Goal: Task Accomplishment & Management: Manage account settings

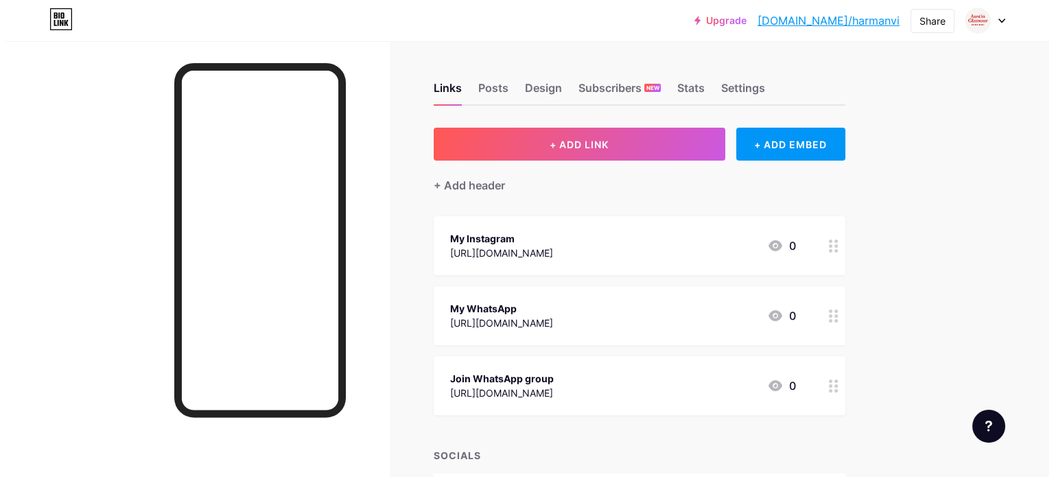
scroll to position [74, 0]
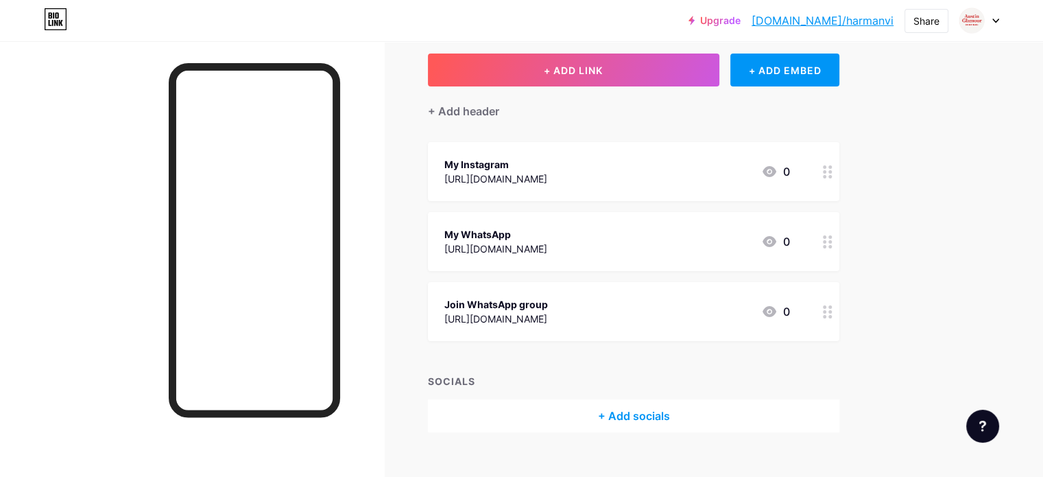
click at [827, 306] on circle at bounding box center [824, 306] width 3 height 3
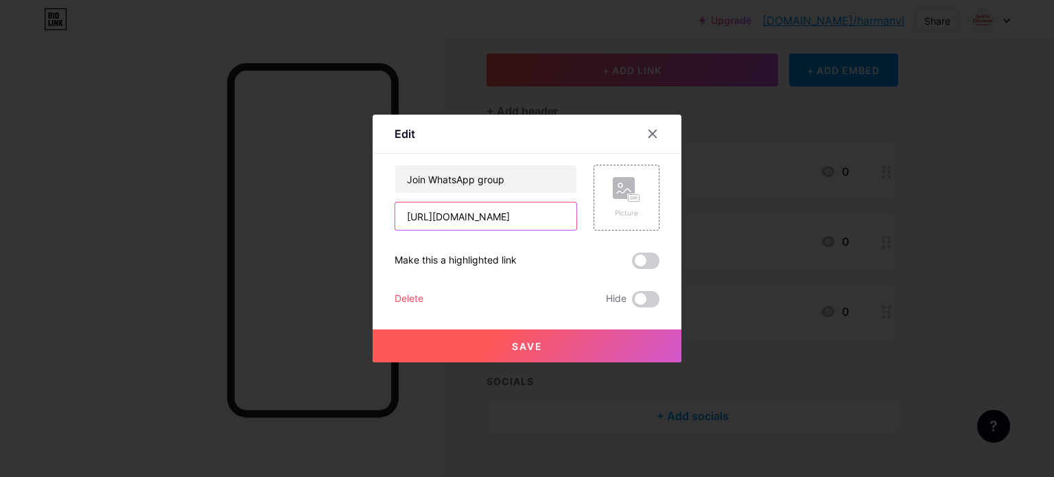
click at [521, 217] on input "[URL][DOMAIN_NAME]" at bounding box center [485, 215] width 181 height 27
paste input "text"
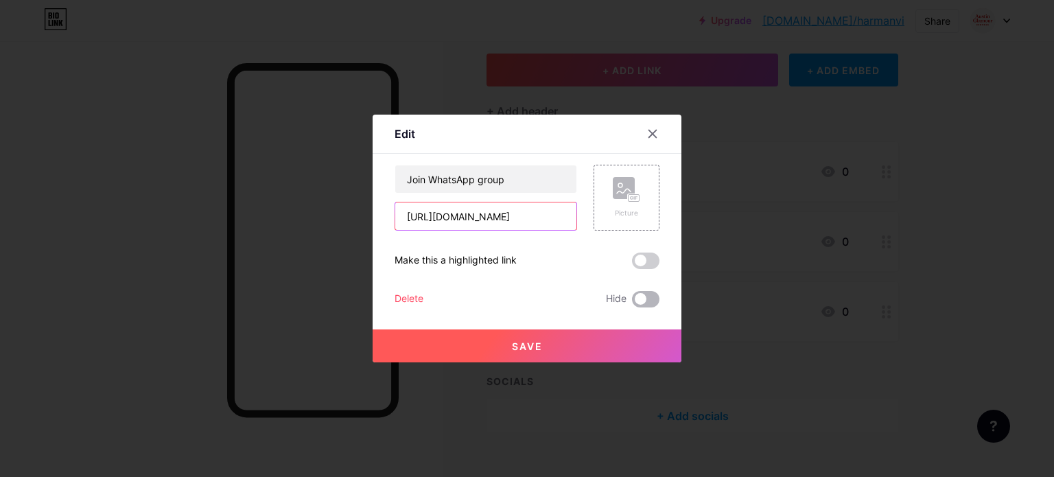
type input "[URL][DOMAIN_NAME]"
click at [641, 300] on span at bounding box center [645, 299] width 27 height 16
click at [632, 303] on input "checkbox" at bounding box center [632, 303] width 0 height 0
click at [641, 300] on span at bounding box center [645, 299] width 27 height 16
click at [632, 303] on input "checkbox" at bounding box center [632, 303] width 0 height 0
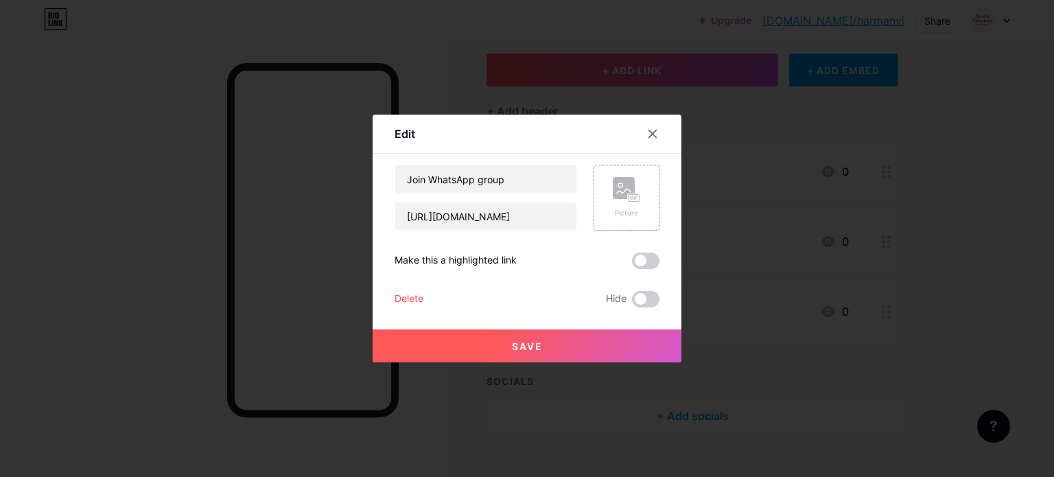
click at [622, 207] on div "Picture" at bounding box center [626, 197] width 27 height 41
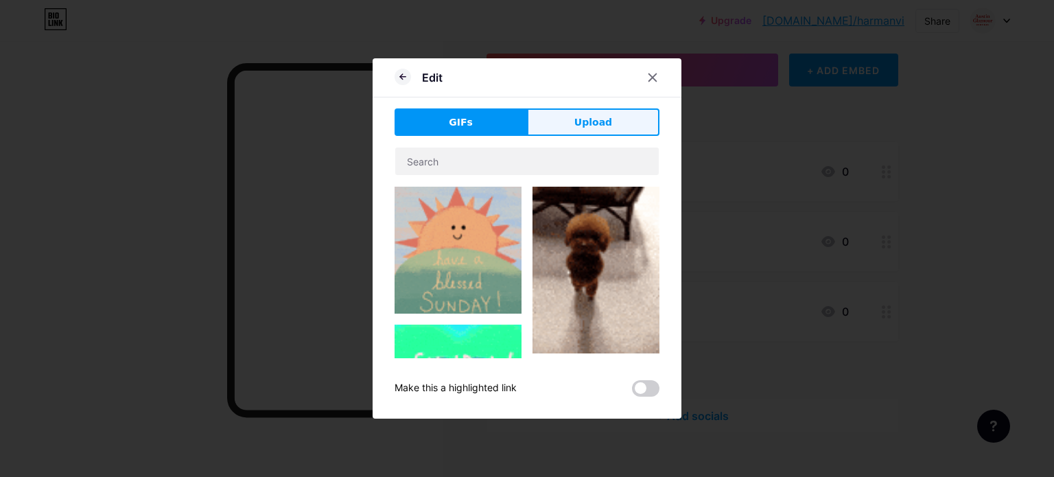
click at [598, 123] on span "Upload" at bounding box center [593, 122] width 38 height 14
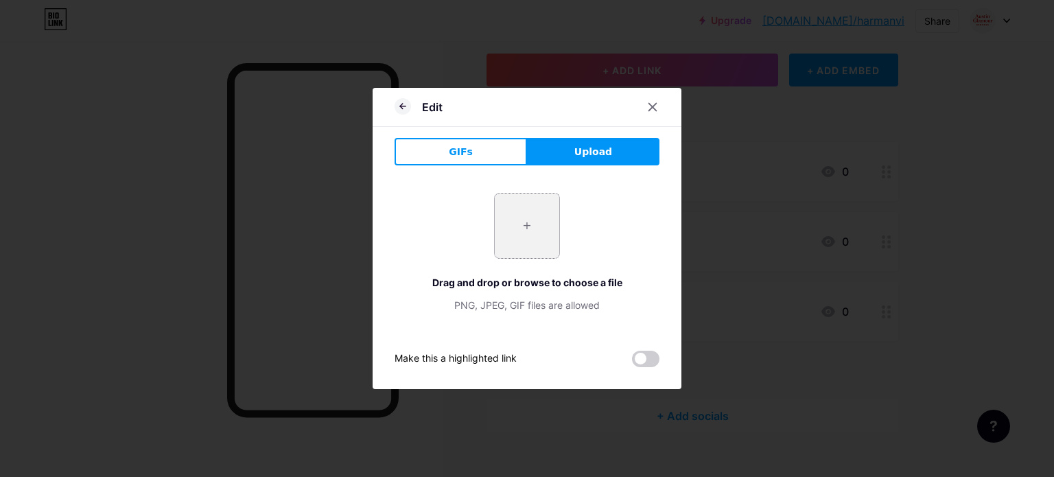
click at [508, 218] on input "file" at bounding box center [527, 225] width 64 height 64
type input "C:\fakepath\ChatGPT Image [DATE], 04_55_24 PM.png"
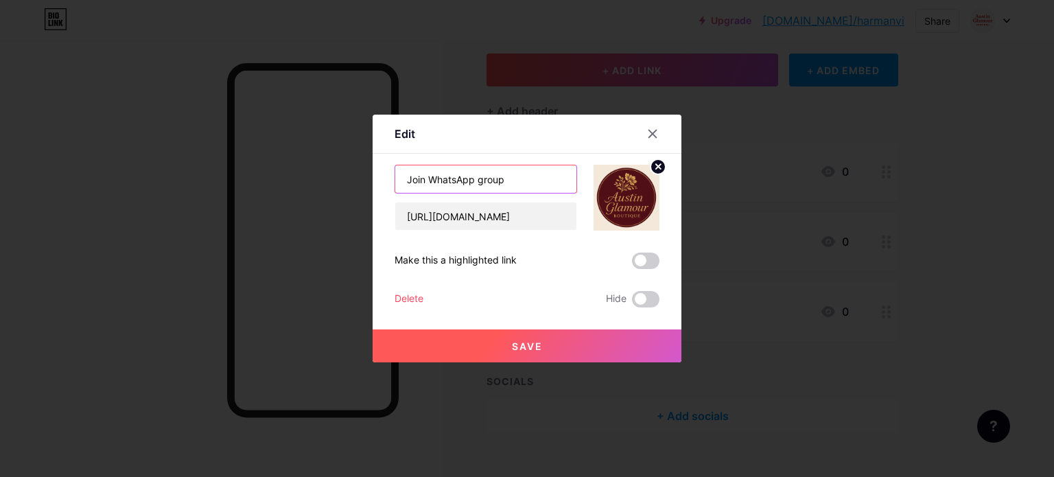
click at [458, 186] on input "Join WhatsApp group" at bounding box center [485, 178] width 181 height 27
click at [418, 180] on input "Join WhatsApp group" at bounding box center [485, 178] width 181 height 27
type input "WhatsApp group"
click at [623, 342] on button "Save" at bounding box center [527, 345] width 309 height 33
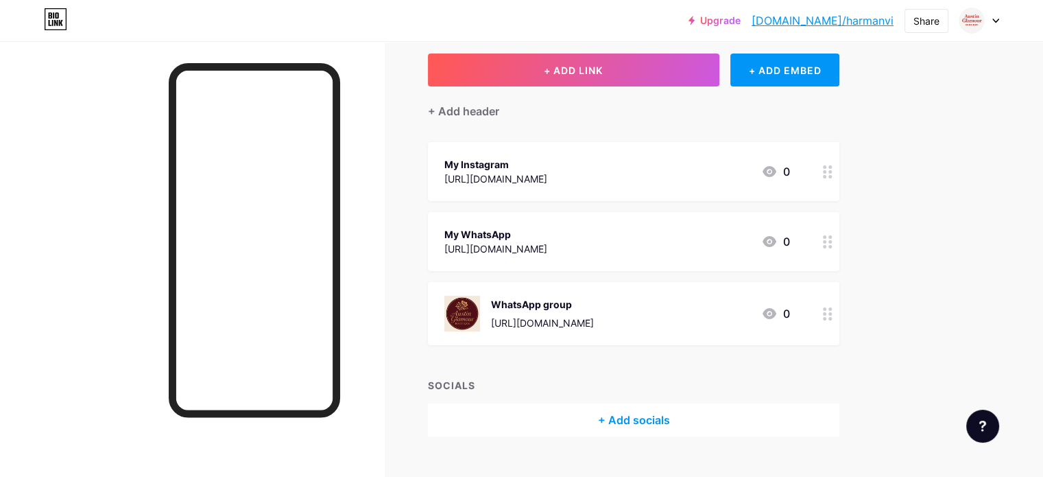
click at [840, 244] on div at bounding box center [827, 241] width 23 height 59
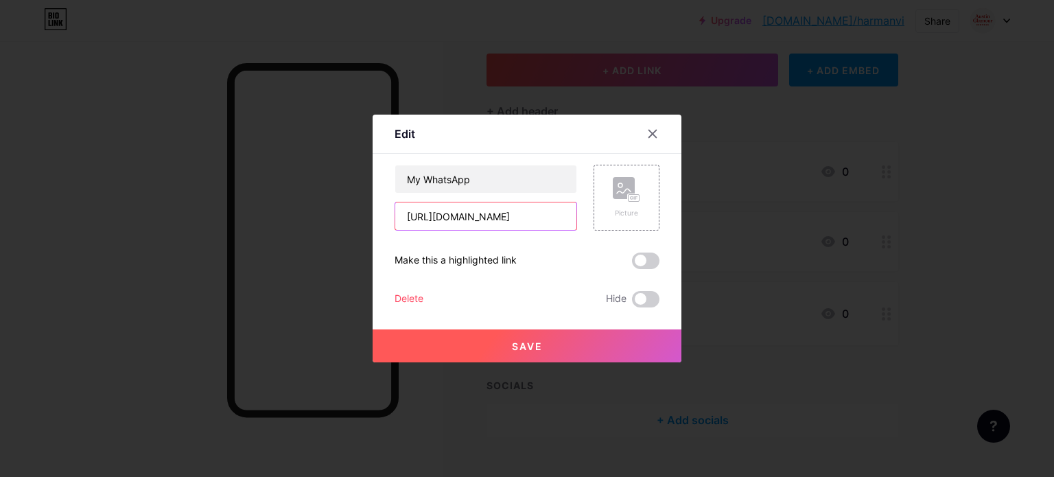
click at [499, 220] on input "[URL][DOMAIN_NAME]" at bounding box center [485, 215] width 181 height 27
paste input "[DOMAIN_NAME][URL]"
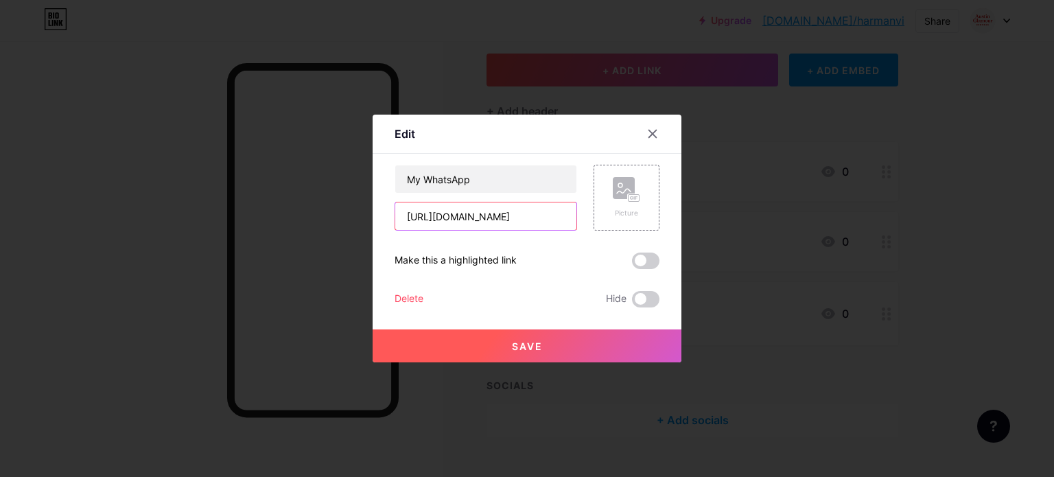
scroll to position [0, 98]
type input "[URL][DOMAIN_NAME]"
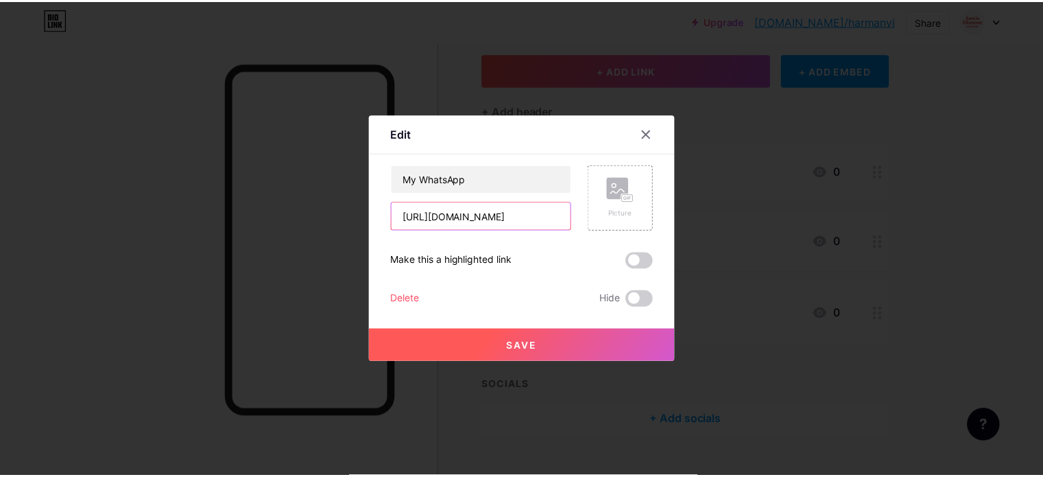
scroll to position [0, 0]
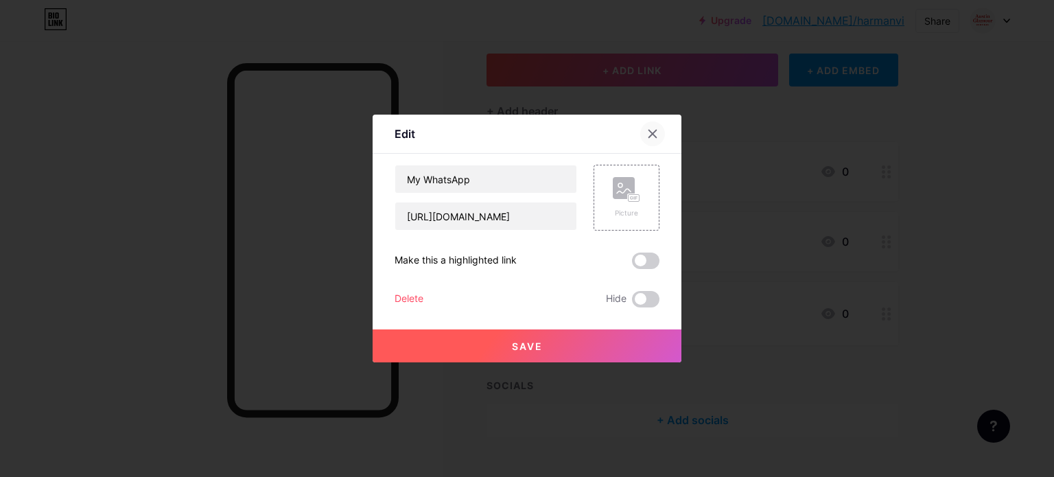
click at [653, 129] on div at bounding box center [652, 133] width 25 height 25
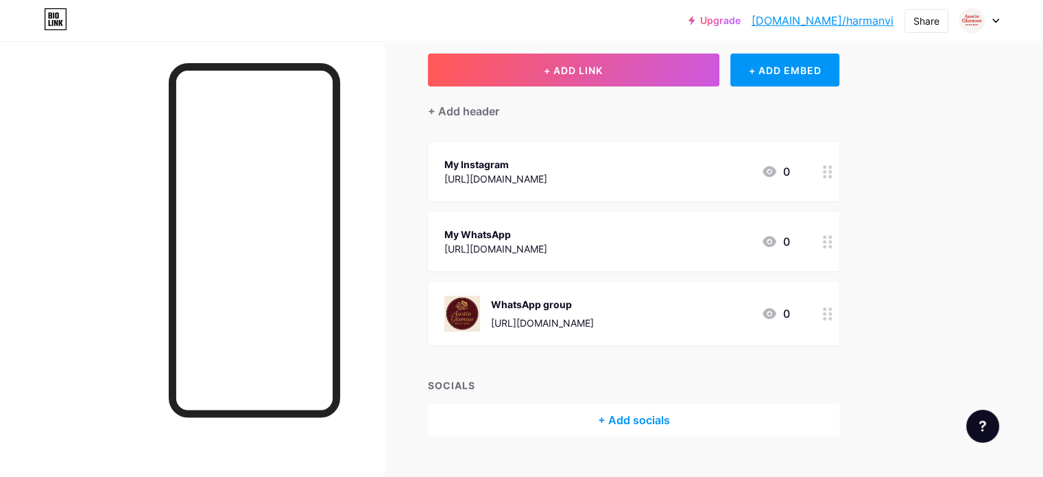
click at [833, 236] on icon at bounding box center [828, 241] width 10 height 13
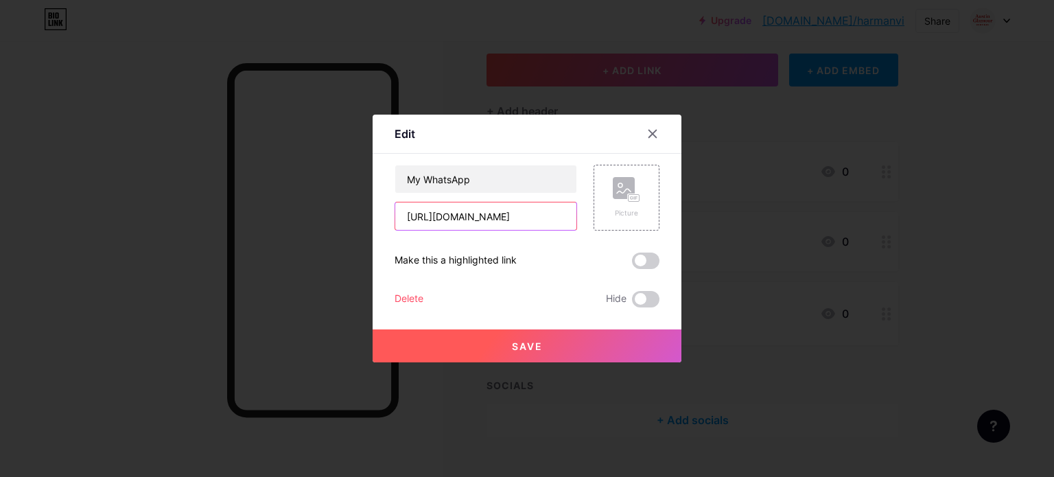
click at [544, 213] on input "[URL][DOMAIN_NAME]" at bounding box center [485, 215] width 181 height 27
type input "9"
type input "8054265434"
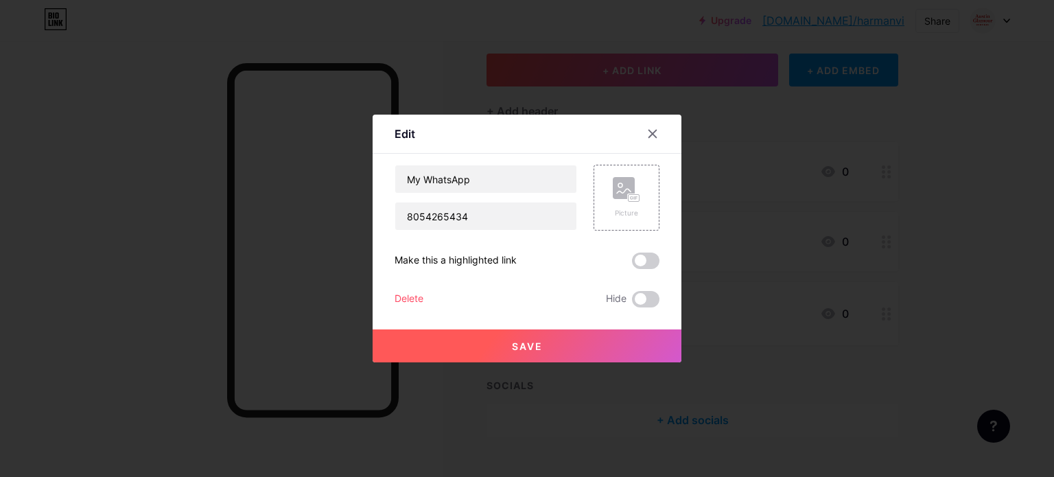
click at [553, 351] on button "Save" at bounding box center [527, 345] width 309 height 33
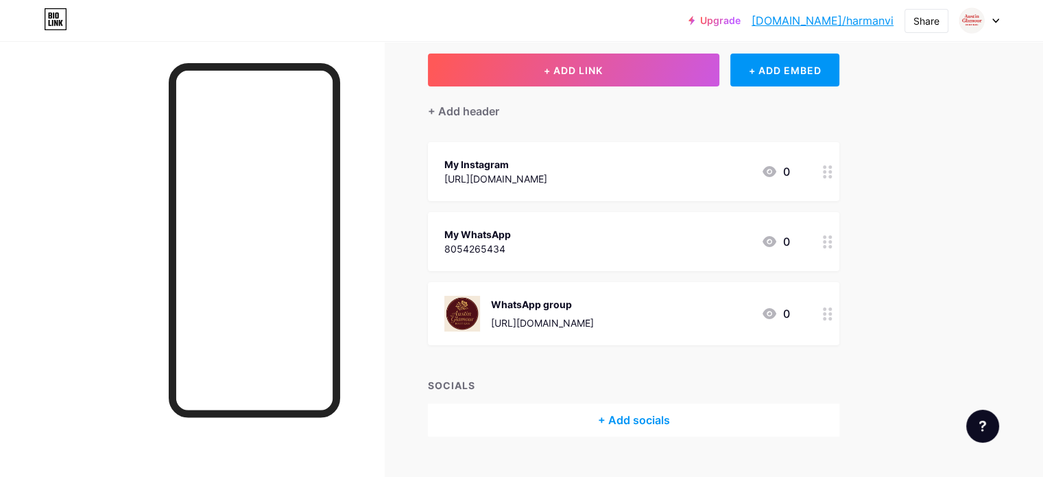
click at [760, 250] on div "My WhatsApp 8054265434 0" at bounding box center [618, 242] width 346 height 32
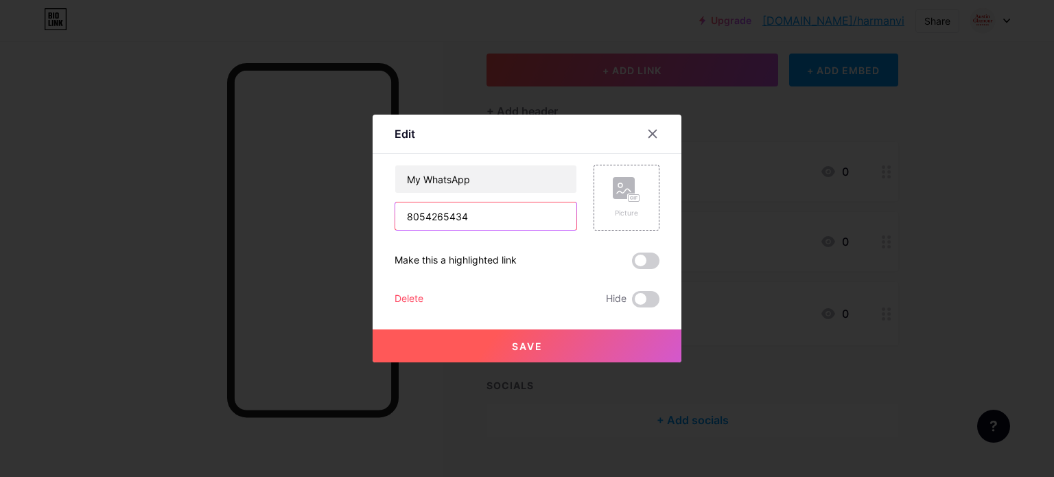
click at [477, 213] on input "8054265434" at bounding box center [485, 215] width 181 height 27
type input "8168983912"
click at [473, 341] on button "Save" at bounding box center [527, 345] width 309 height 33
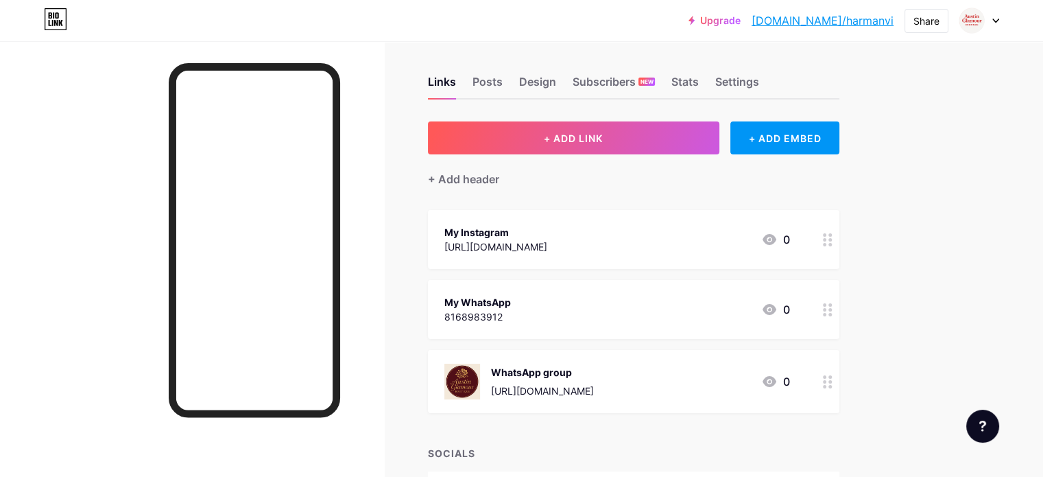
scroll to position [5, 0]
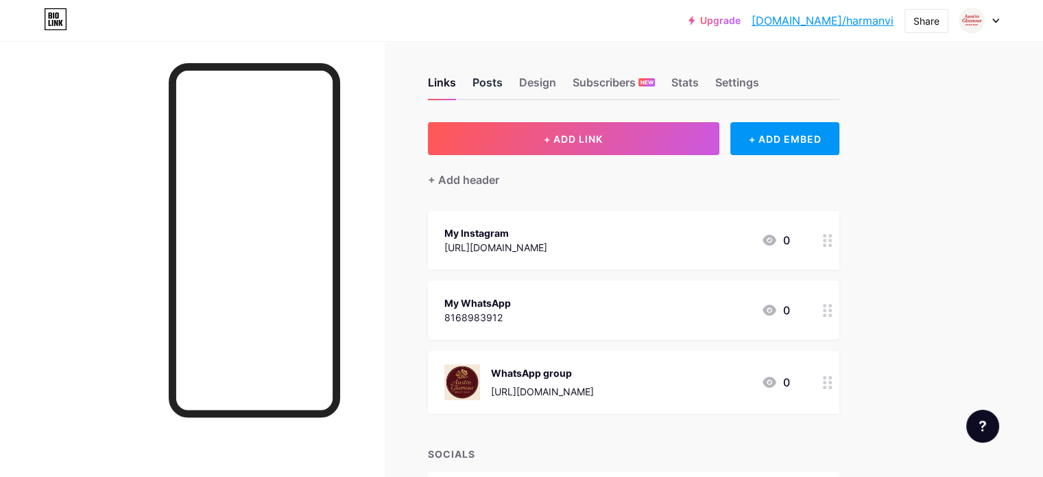
click at [503, 80] on div "Posts" at bounding box center [488, 86] width 30 height 25
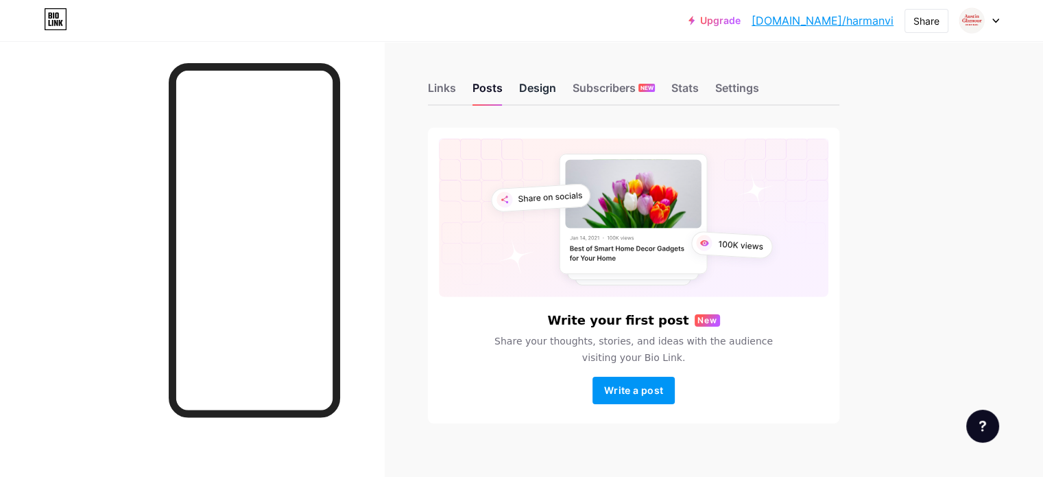
click at [556, 87] on div "Design" at bounding box center [537, 92] width 37 height 25
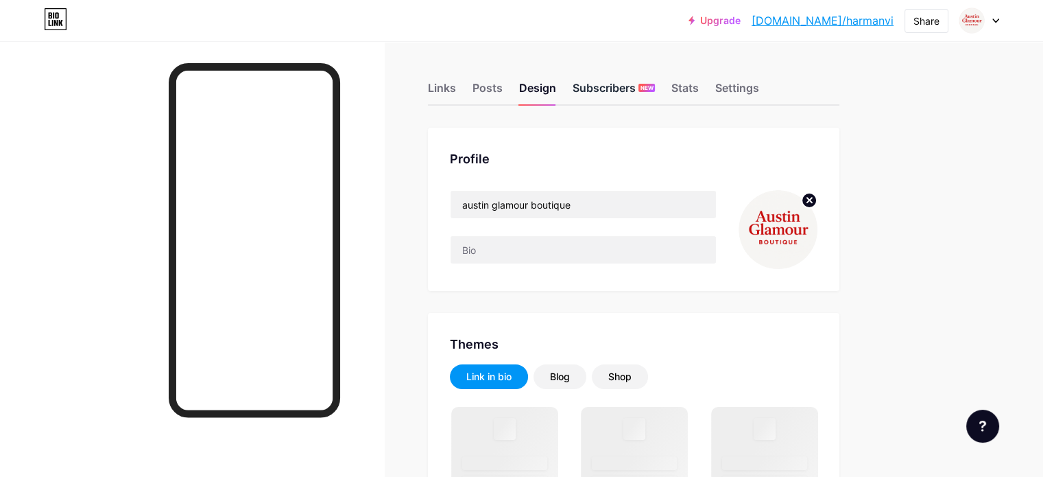
click at [655, 88] on div "Subscribers NEW" at bounding box center [614, 92] width 82 height 25
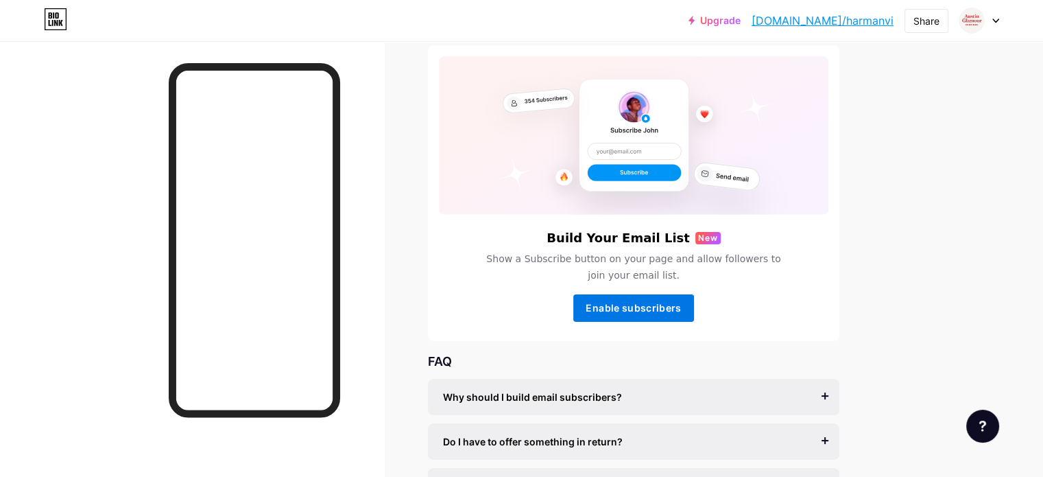
scroll to position [82, 0]
click at [681, 309] on span "Enable subscribers" at bounding box center [633, 308] width 95 height 12
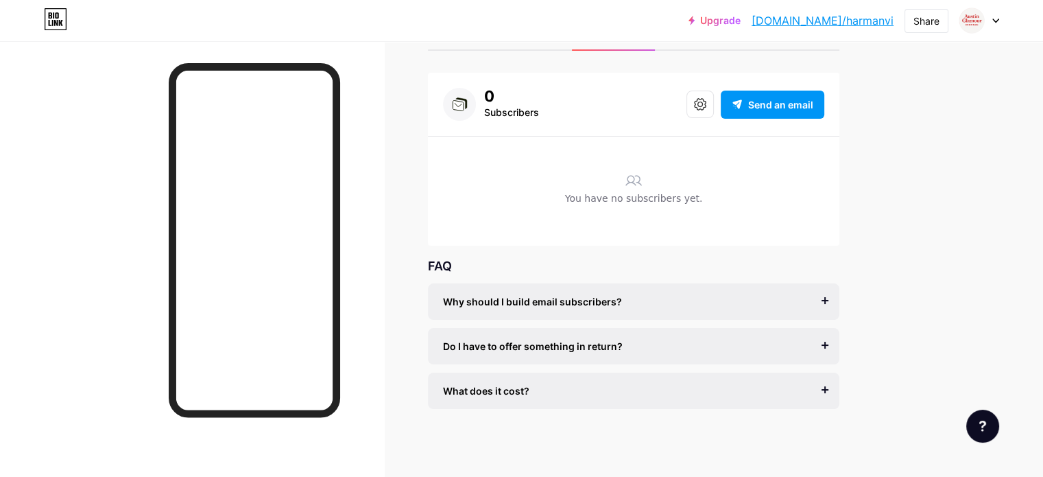
scroll to position [0, 0]
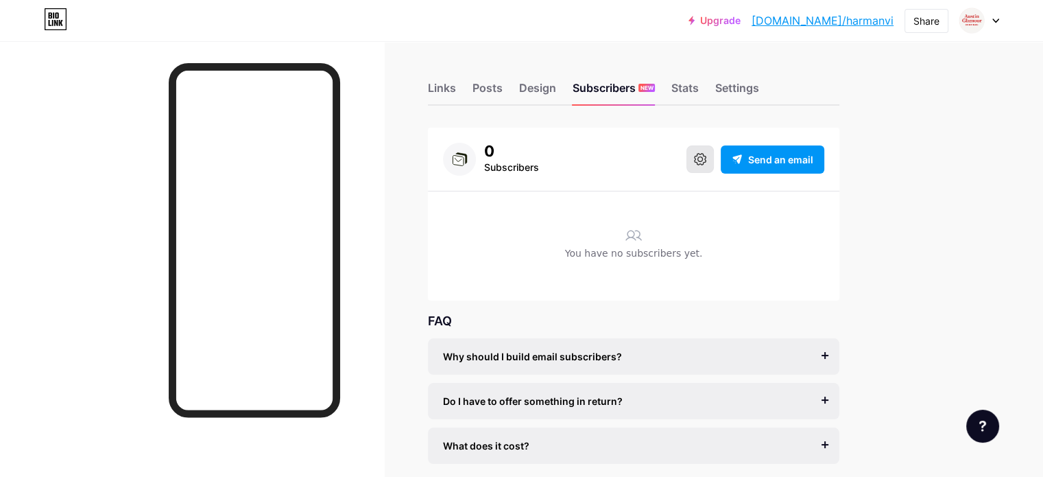
click at [714, 164] on button at bounding box center [700, 158] width 27 height 27
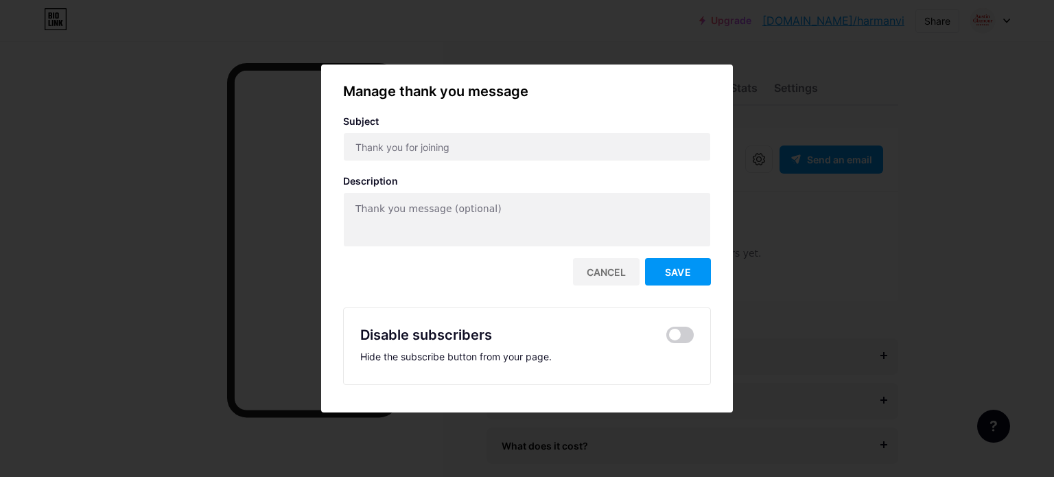
click at [790, 233] on div at bounding box center [527, 238] width 1054 height 477
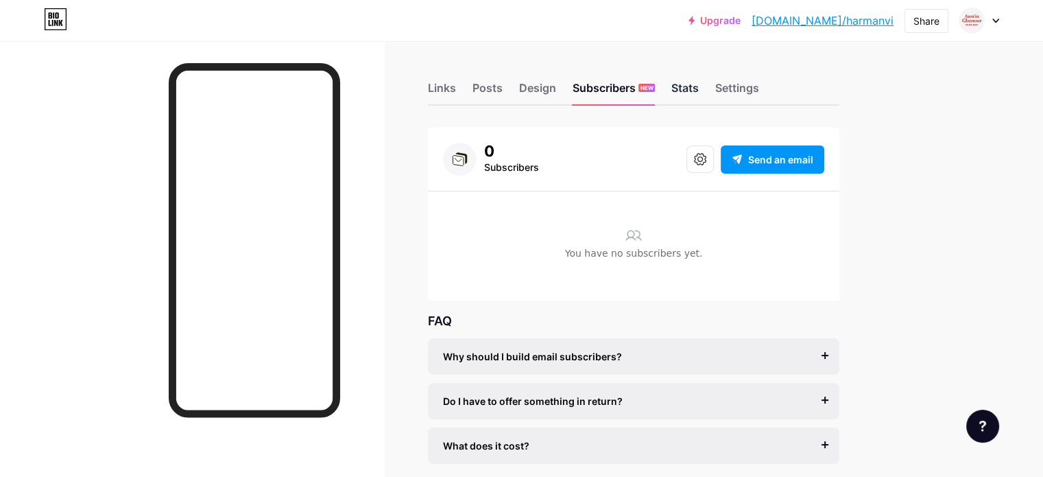
click at [699, 87] on div "Stats" at bounding box center [685, 92] width 27 height 25
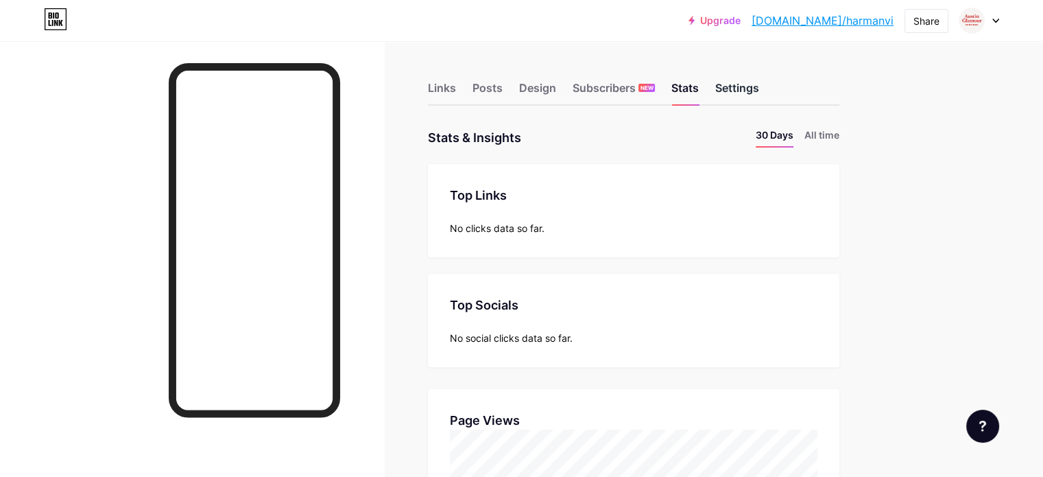
scroll to position [477, 1043]
click at [759, 87] on div "Settings" at bounding box center [738, 92] width 44 height 25
